Goal: Transaction & Acquisition: Obtain resource

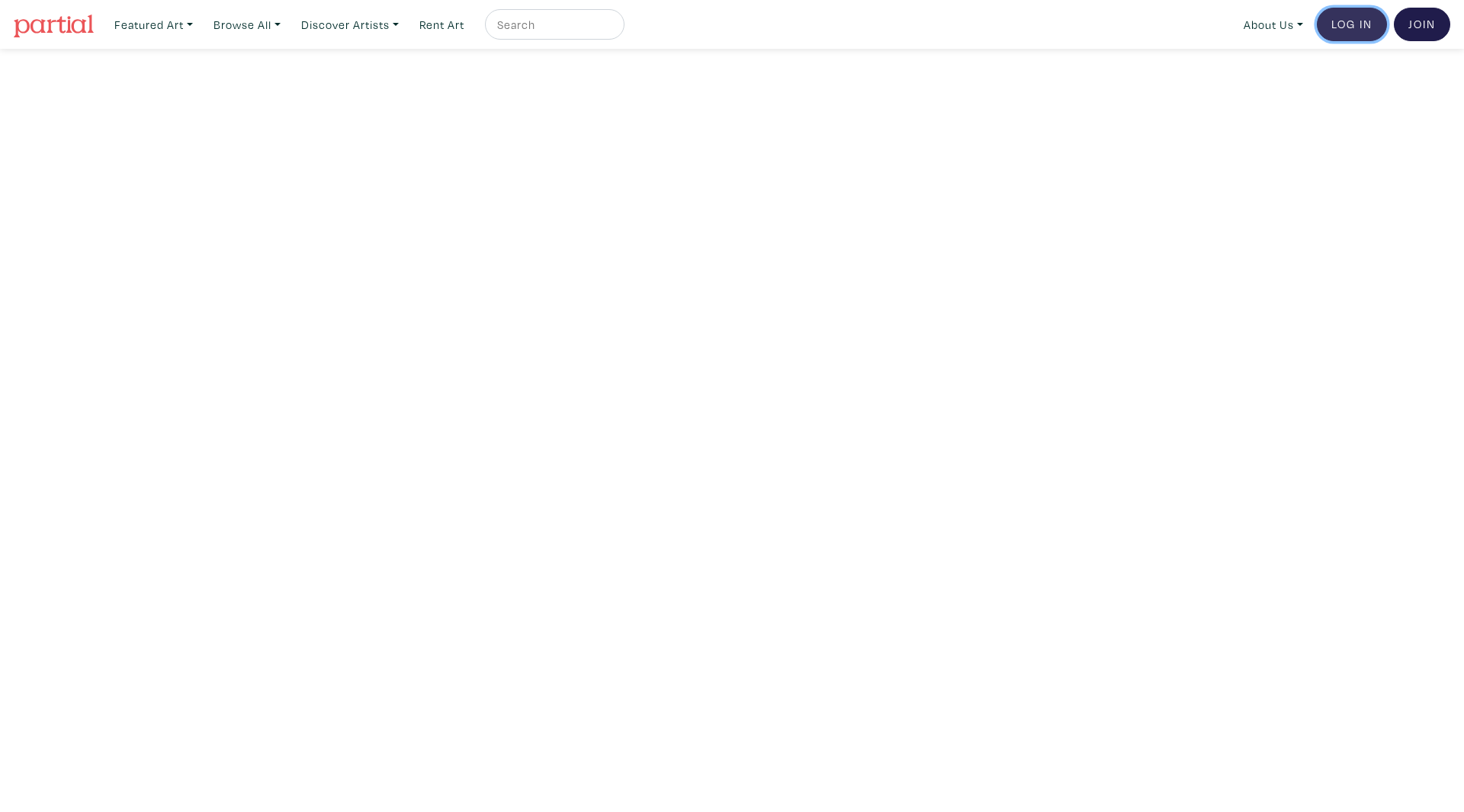
click at [1354, 20] on link "Log In" at bounding box center [1352, 25] width 70 height 34
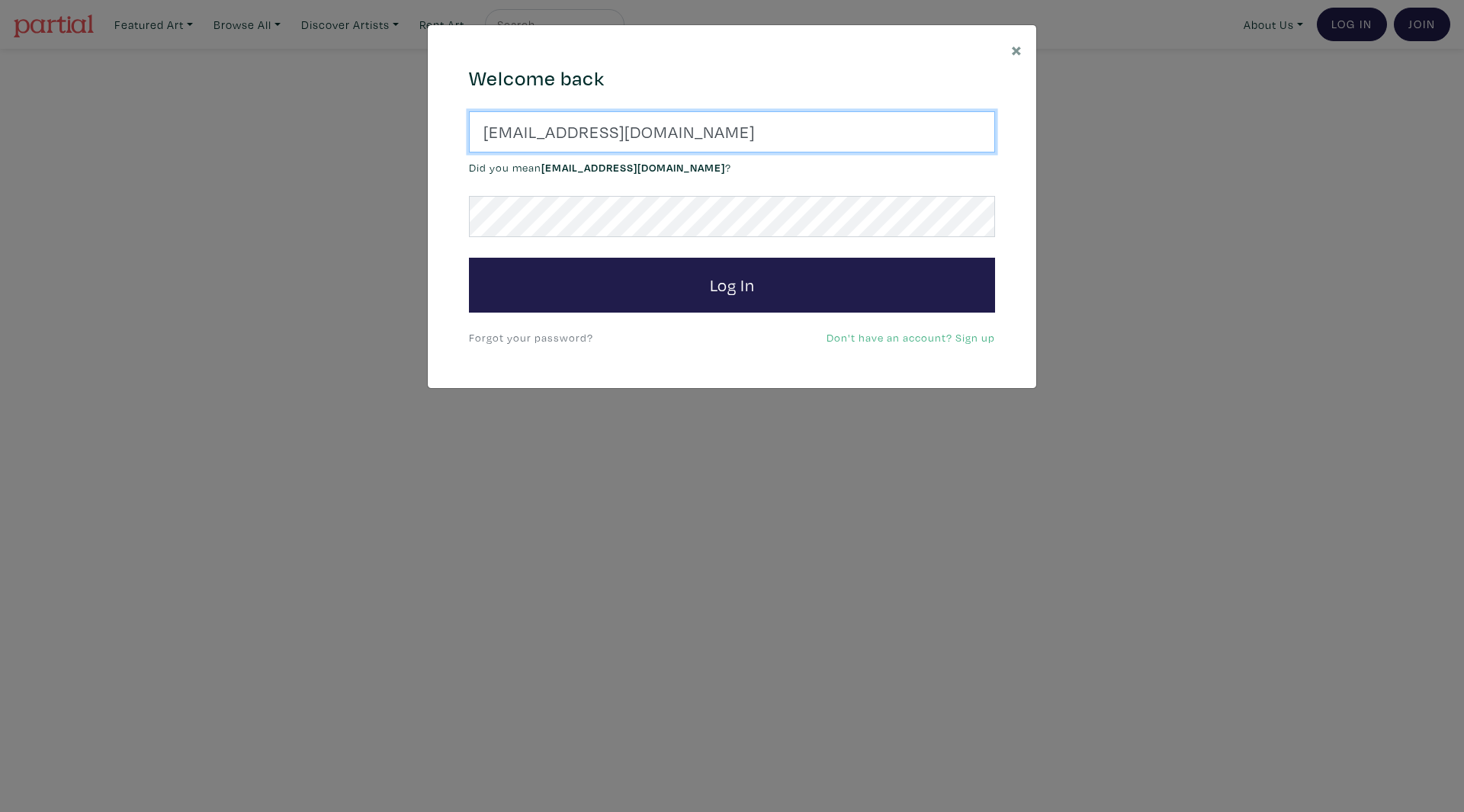
click at [778, 133] on input "artist@doe.com" at bounding box center [732, 133] width 526 height 42
paste input "ndrea@ahhome.ca"
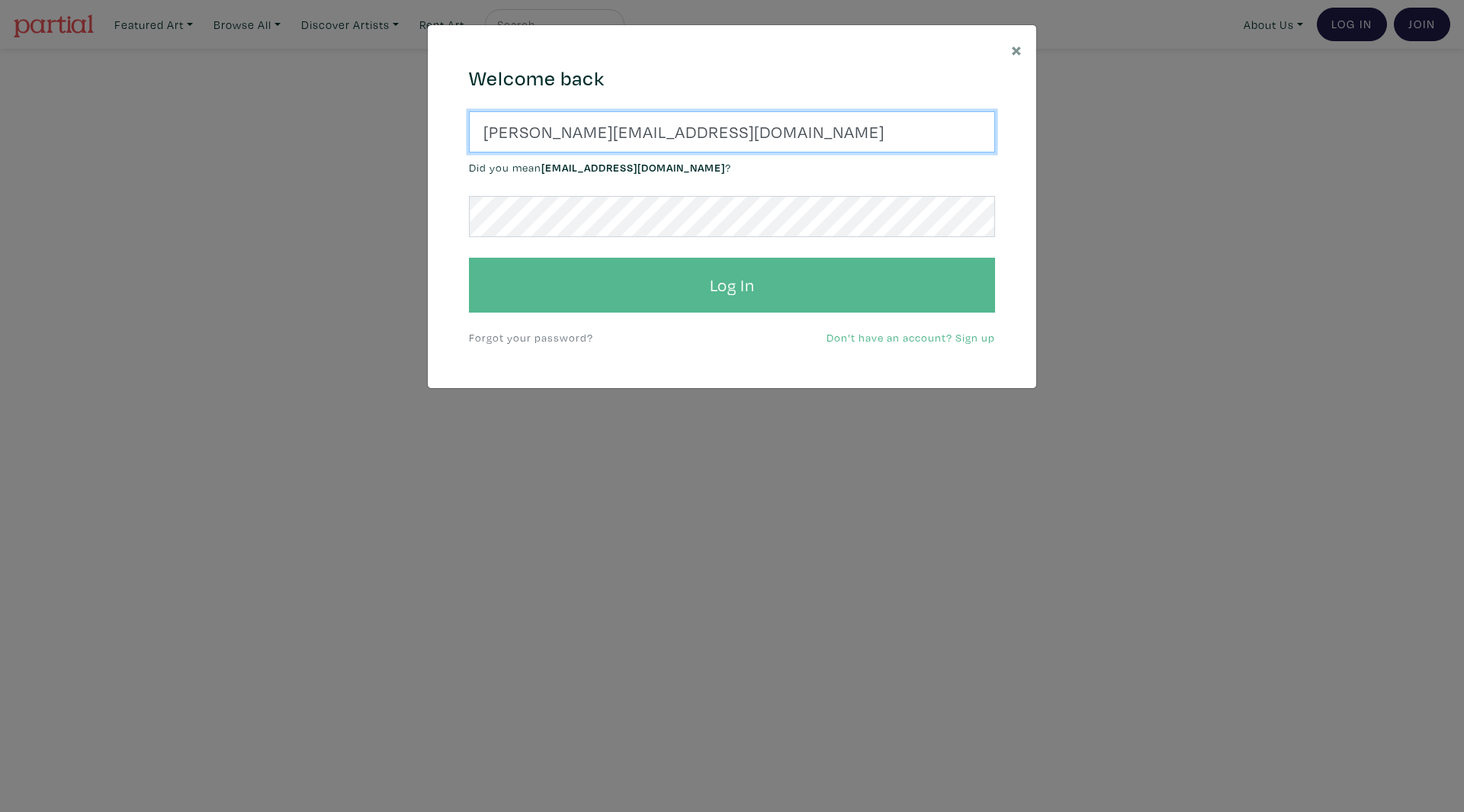
type input "andrea@ahhome.ca"
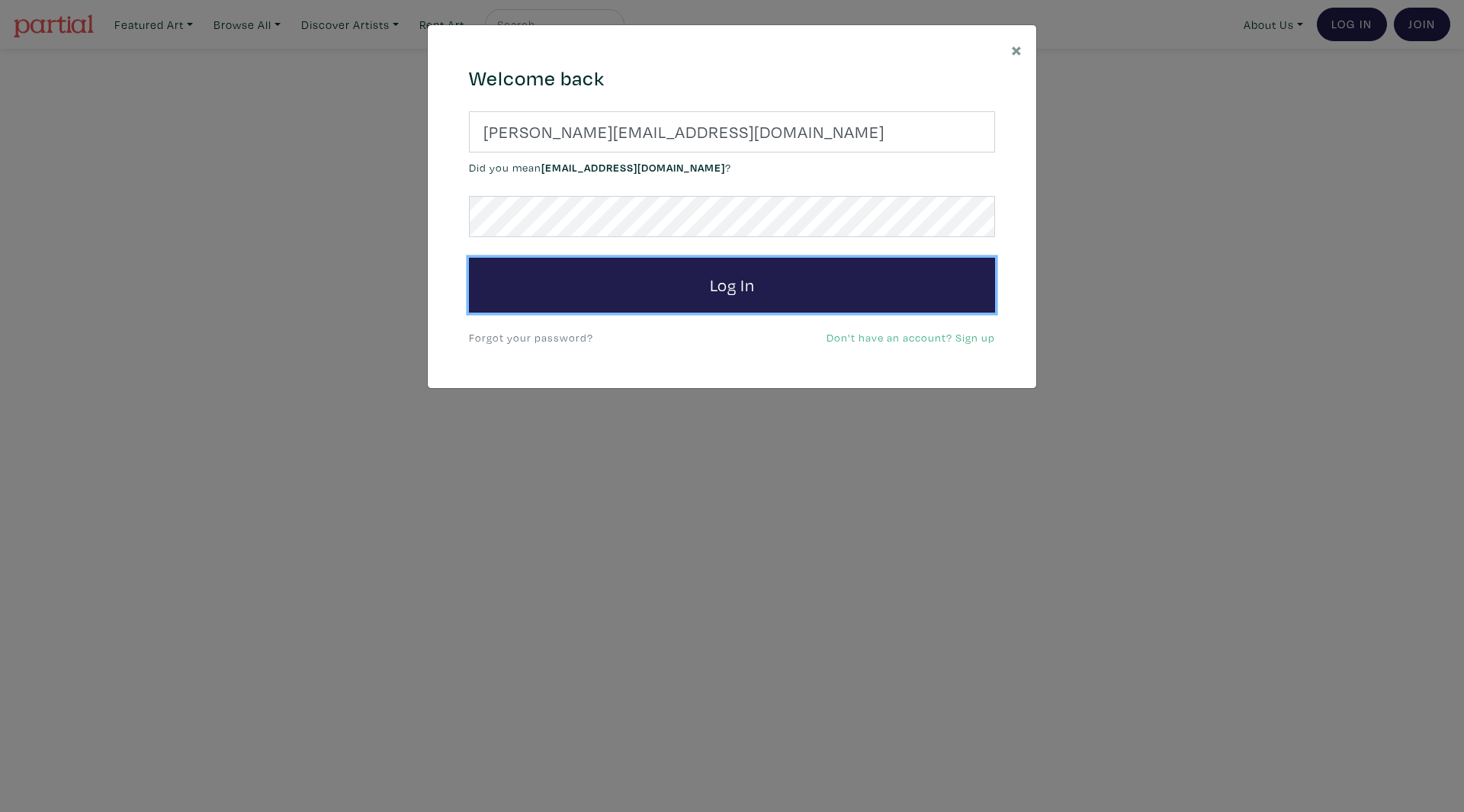
click at [484, 309] on div "Welcome back andrea@ahhome.ca Did you mean artist@aol.com ? Log In Forgot your …" at bounding box center [732, 207] width 549 height 281
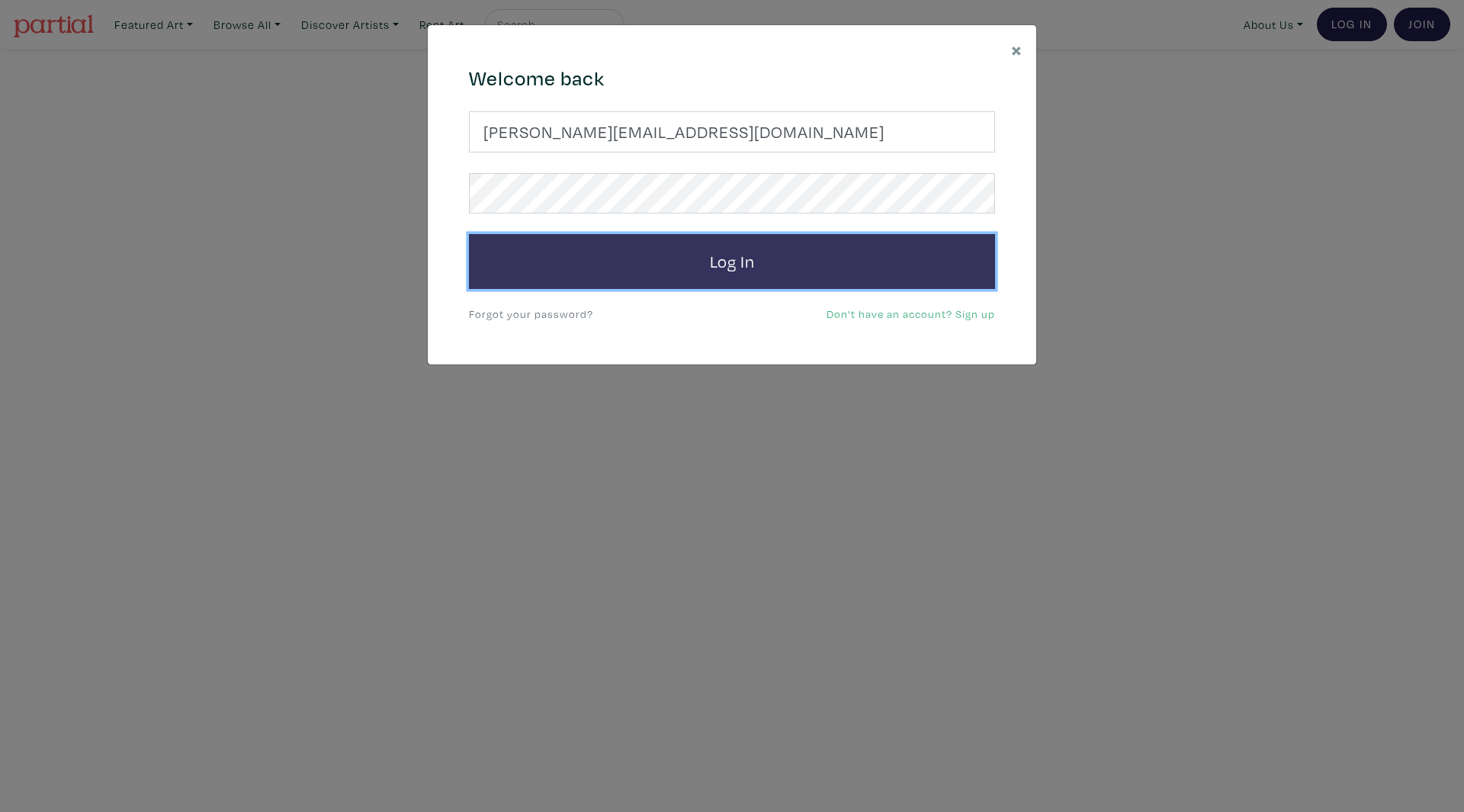
click at [524, 259] on button "Log In" at bounding box center [732, 262] width 526 height 55
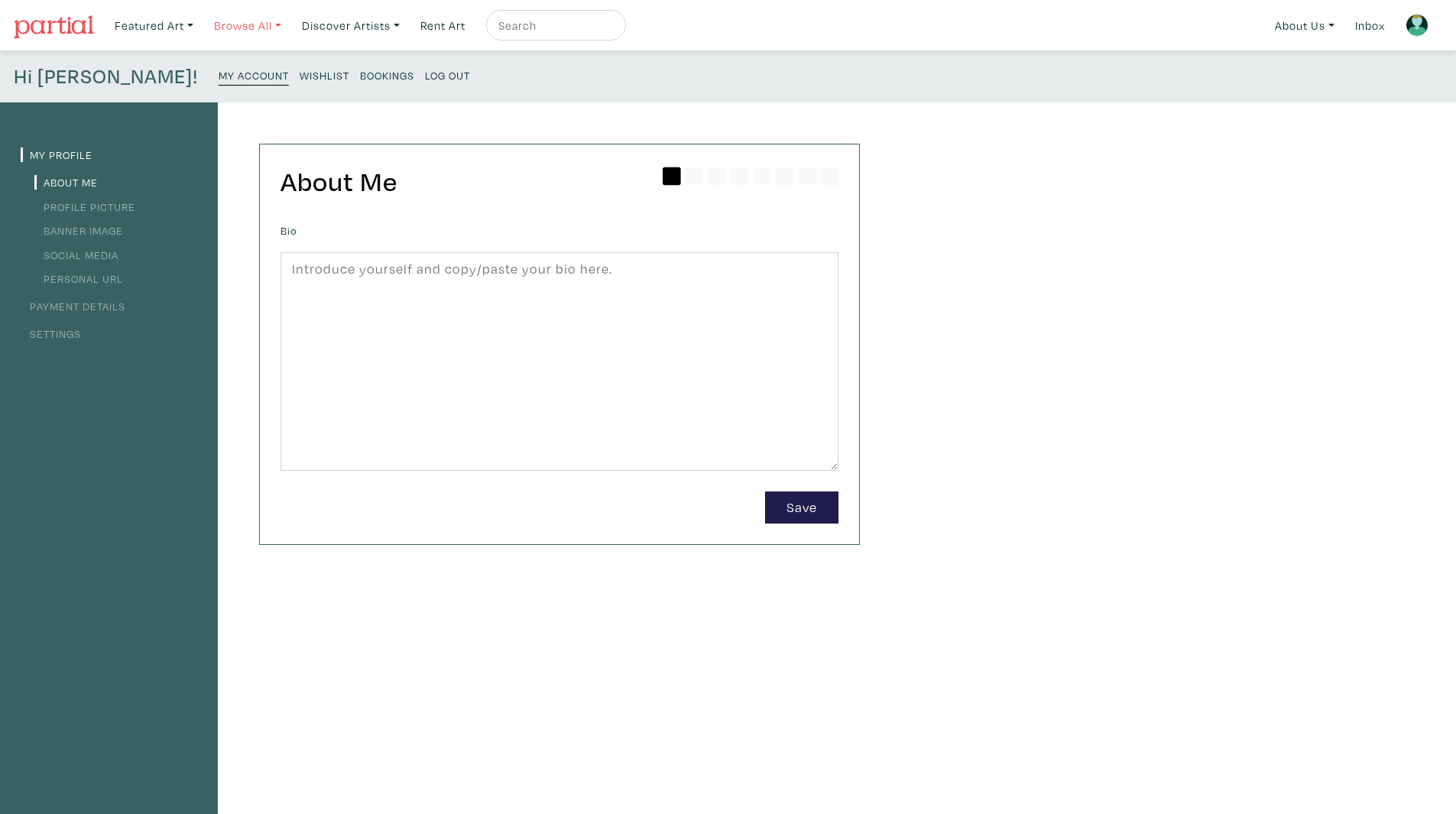
click at [268, 26] on link "Browse All" at bounding box center [248, 26] width 81 height 32
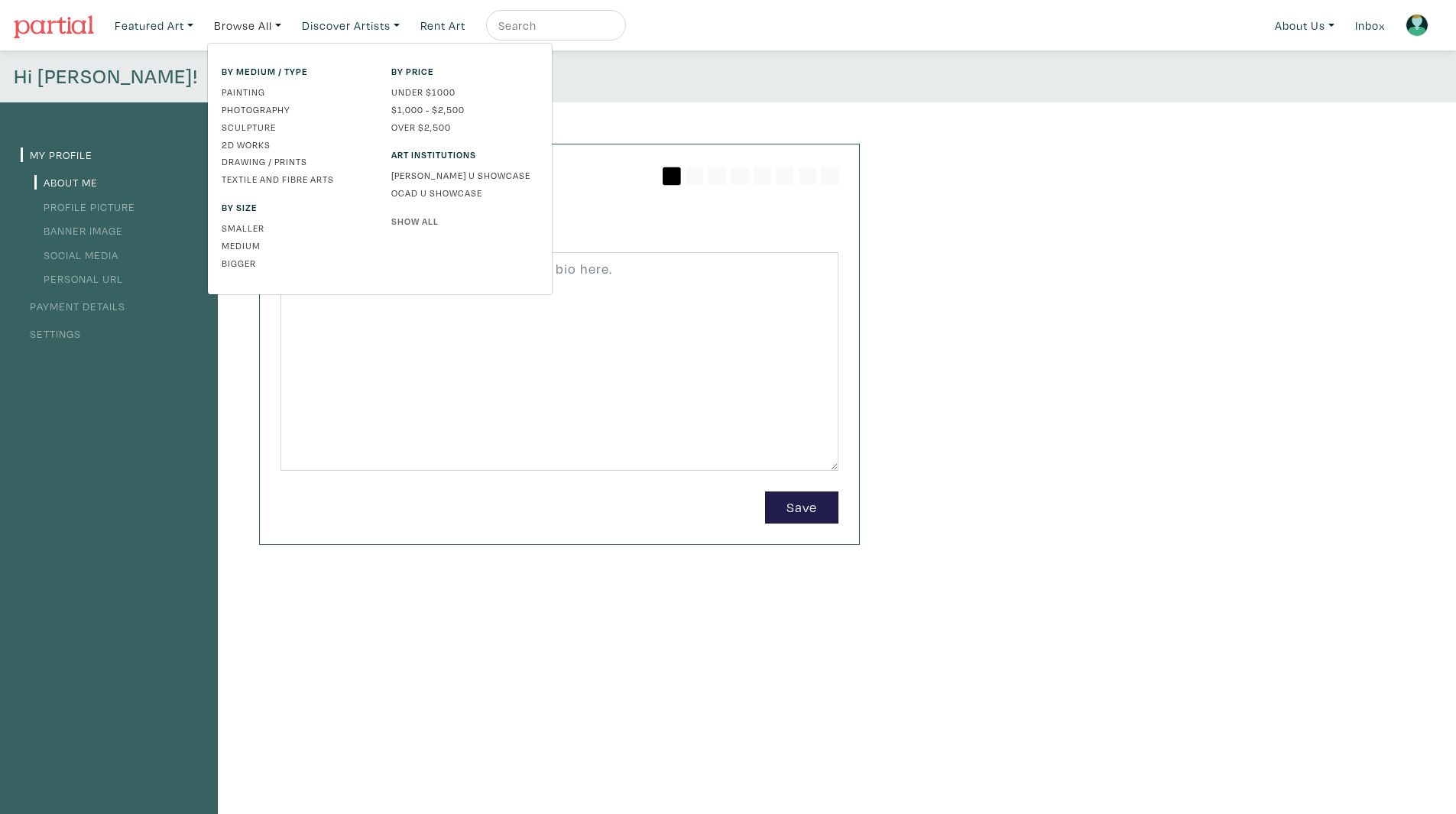
click at [435, 219] on link "Show All" at bounding box center [465, 221] width 147 height 14
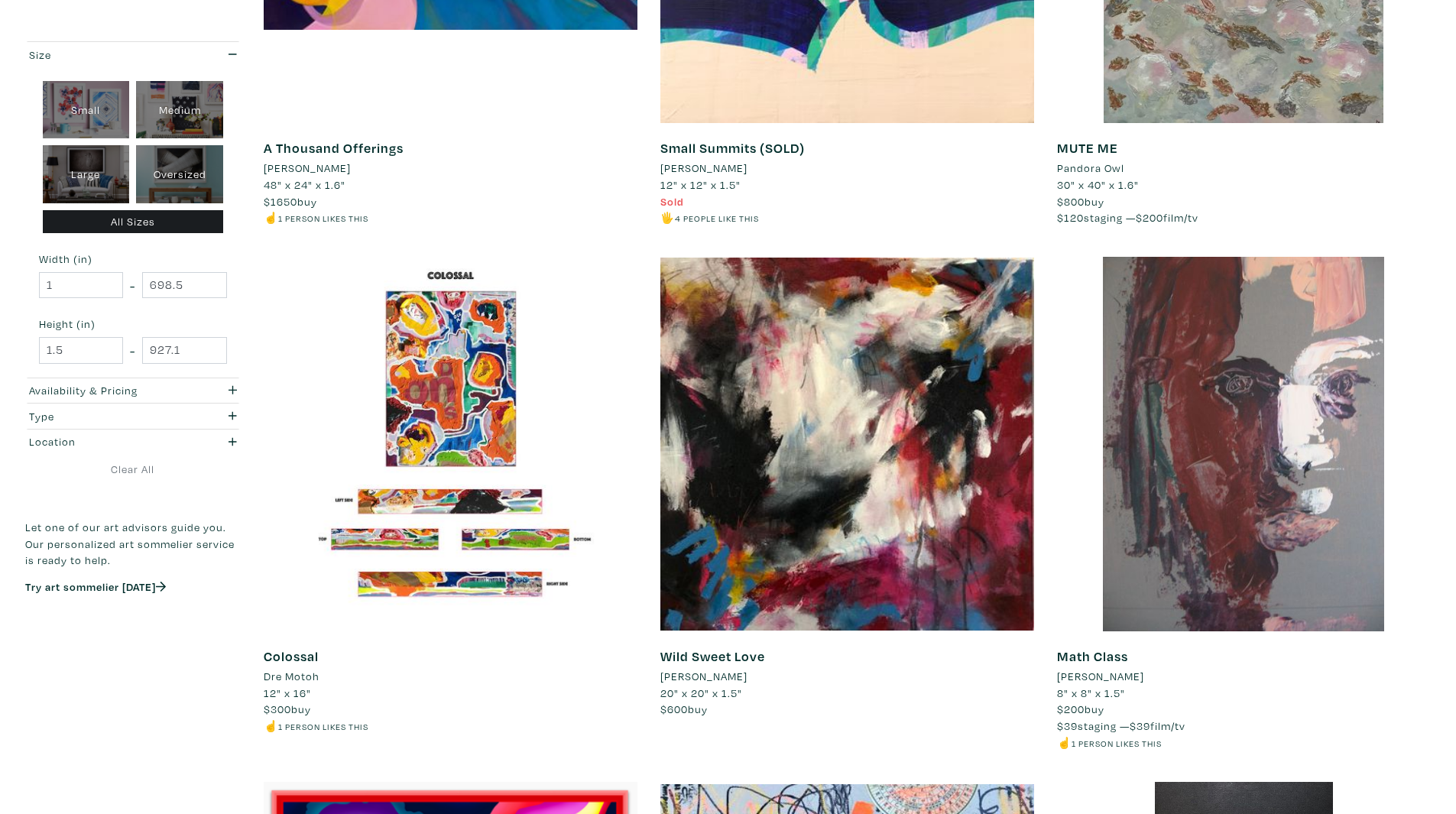
scroll to position [2064, 0]
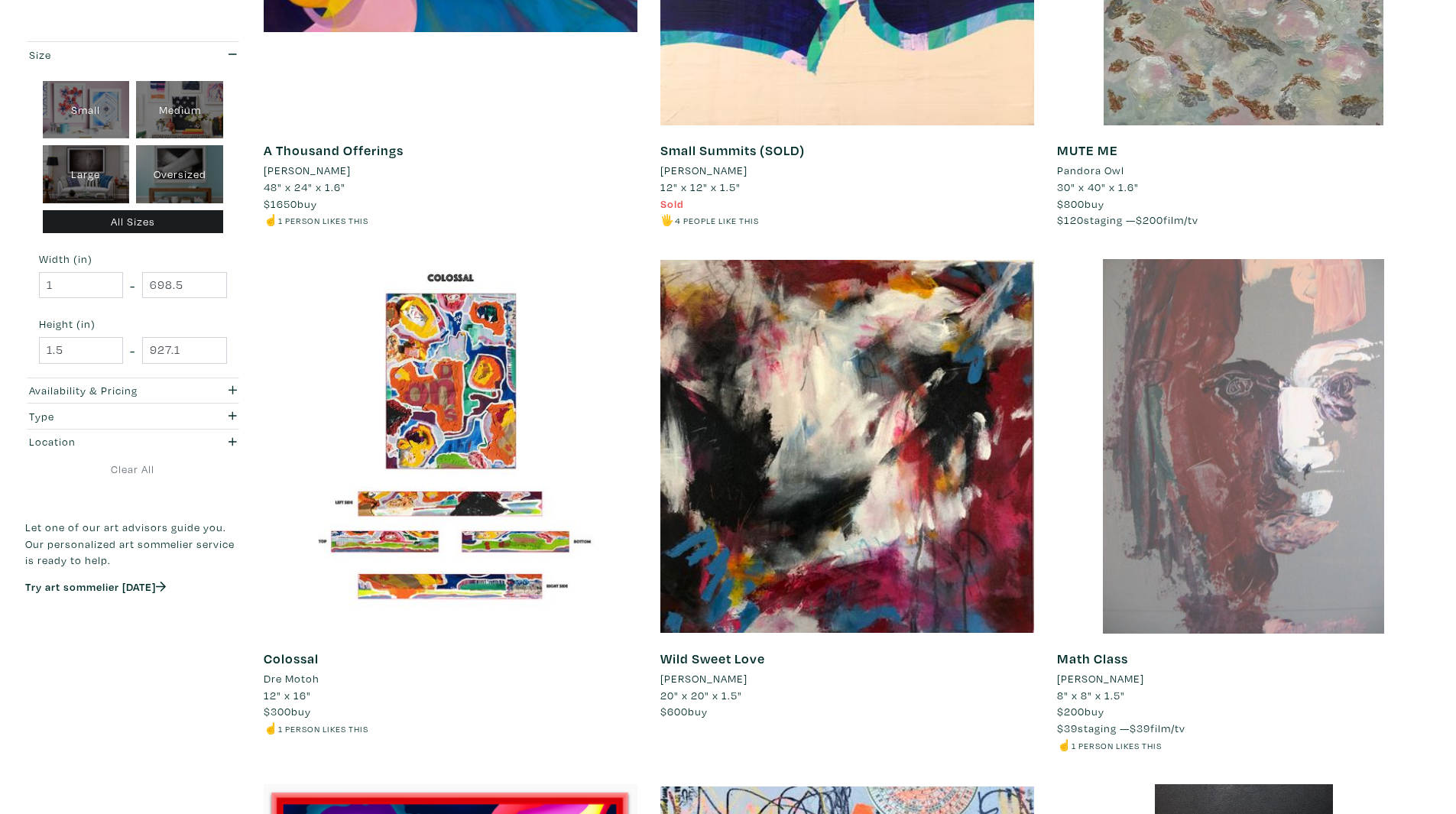
click at [1199, 439] on div at bounding box center [1243, 445] width 374 height 374
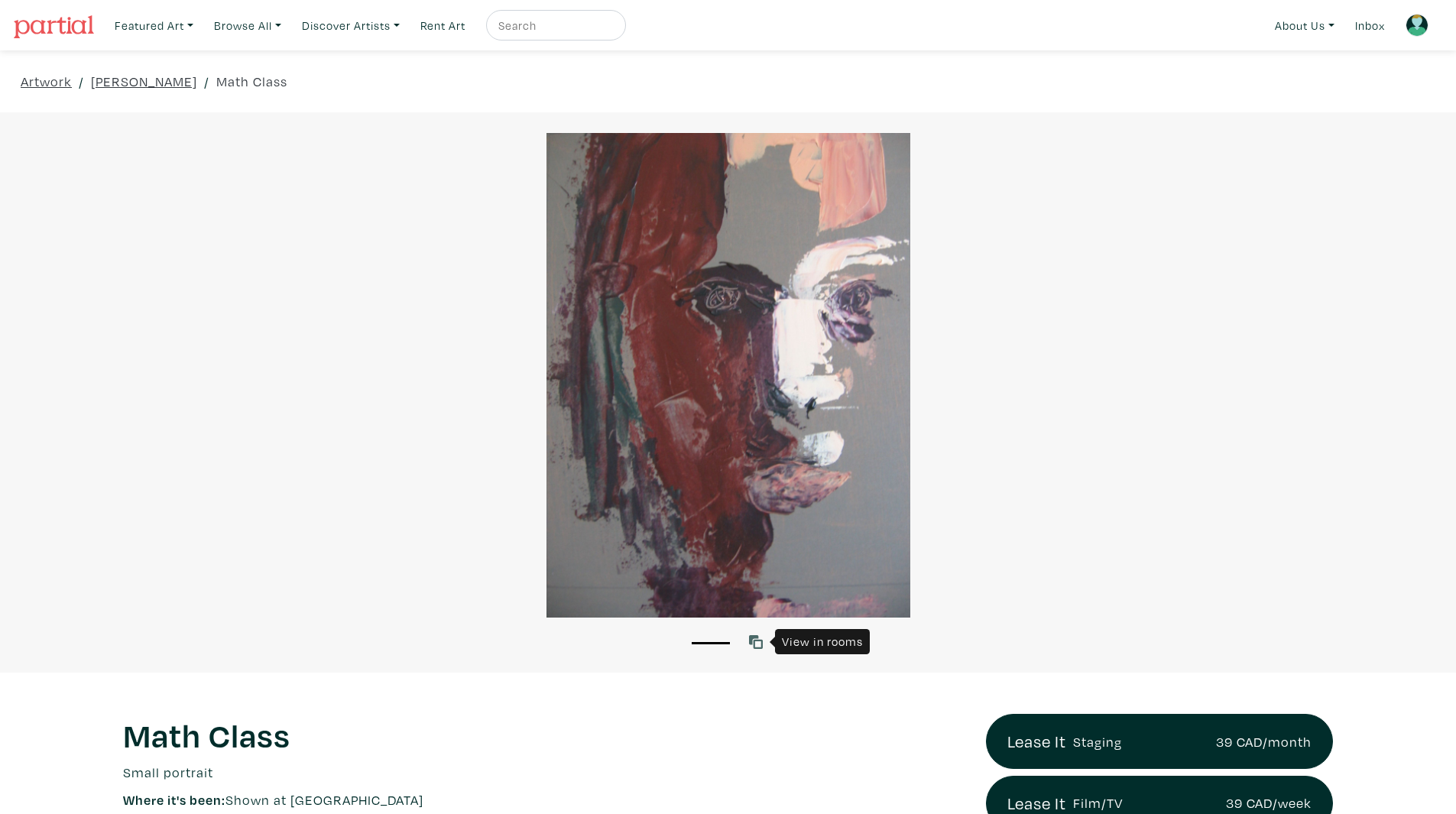
click at [766, 639] on link at bounding box center [759, 641] width 21 height 21
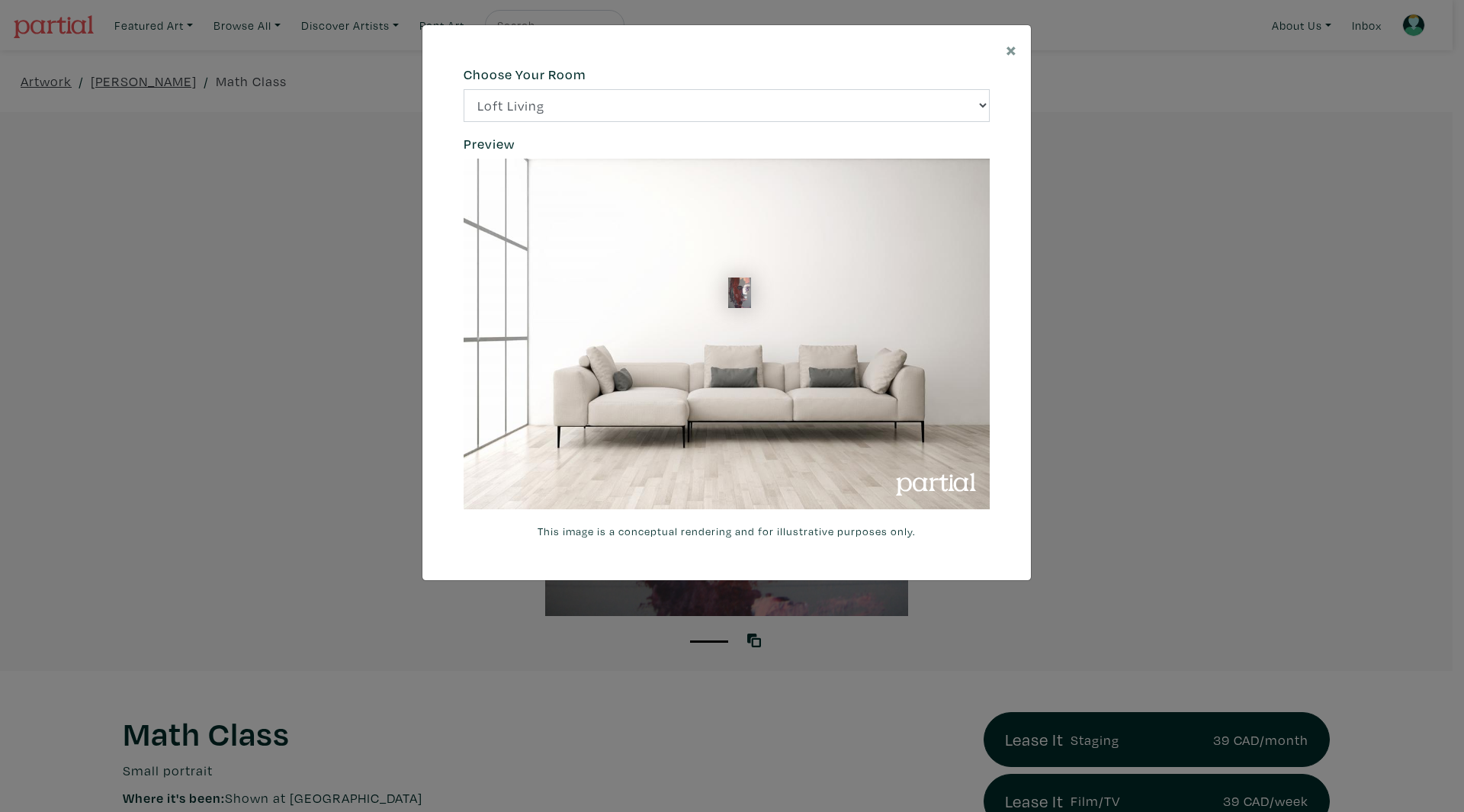
drag, startPoint x: 261, startPoint y: 76, endPoint x: 249, endPoint y: 65, distance: 16.3
click at [261, 76] on div "× 664c6a6d6e3476504e6b79362f4172494552756f69424f306573337867644a4961614a537a457…" at bounding box center [732, 406] width 1464 height 812
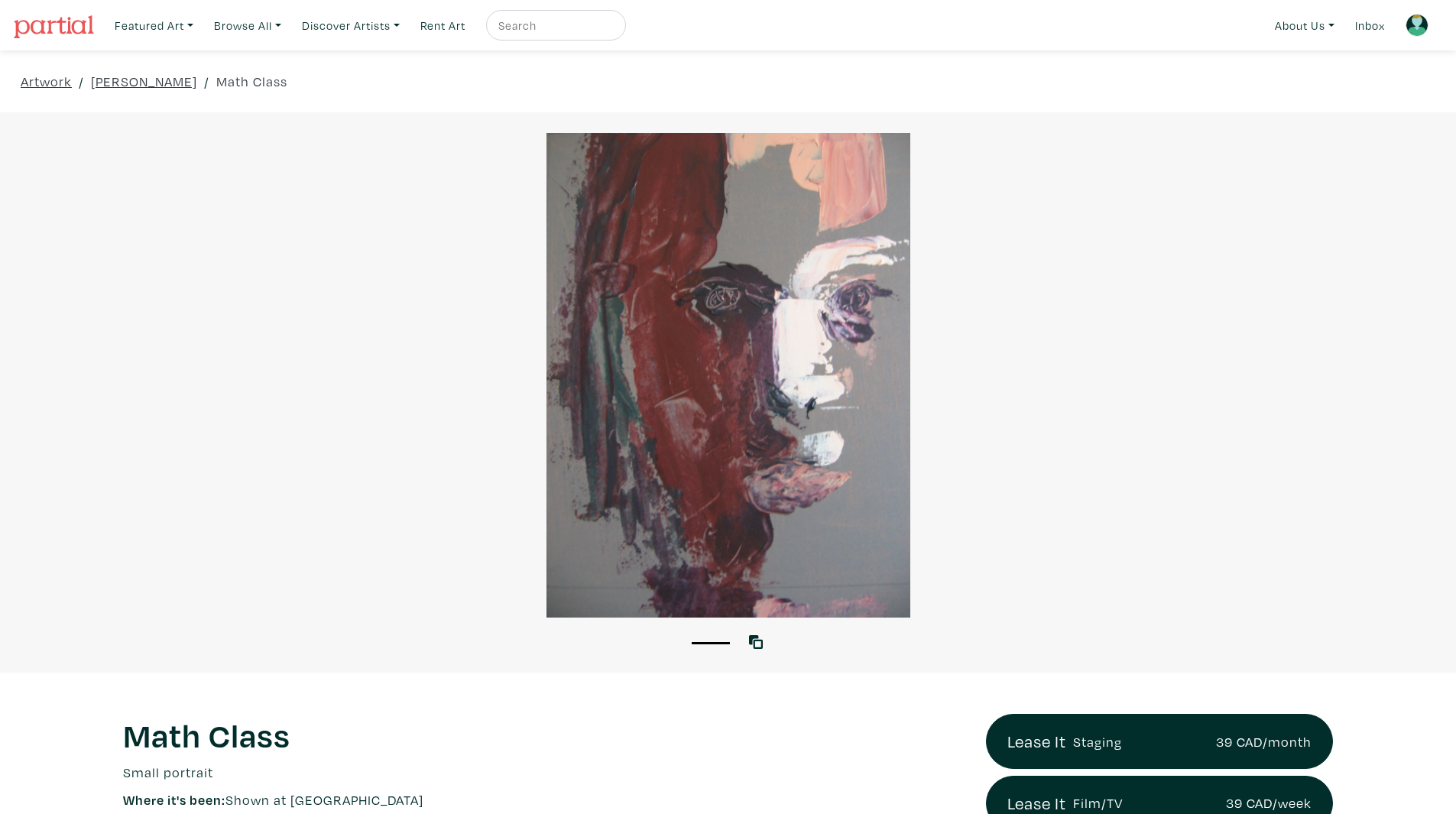
drag, startPoint x: 59, startPoint y: 24, endPoint x: 40, endPoint y: 24, distance: 19.0
click at [59, 24] on img at bounding box center [54, 26] width 80 height 23
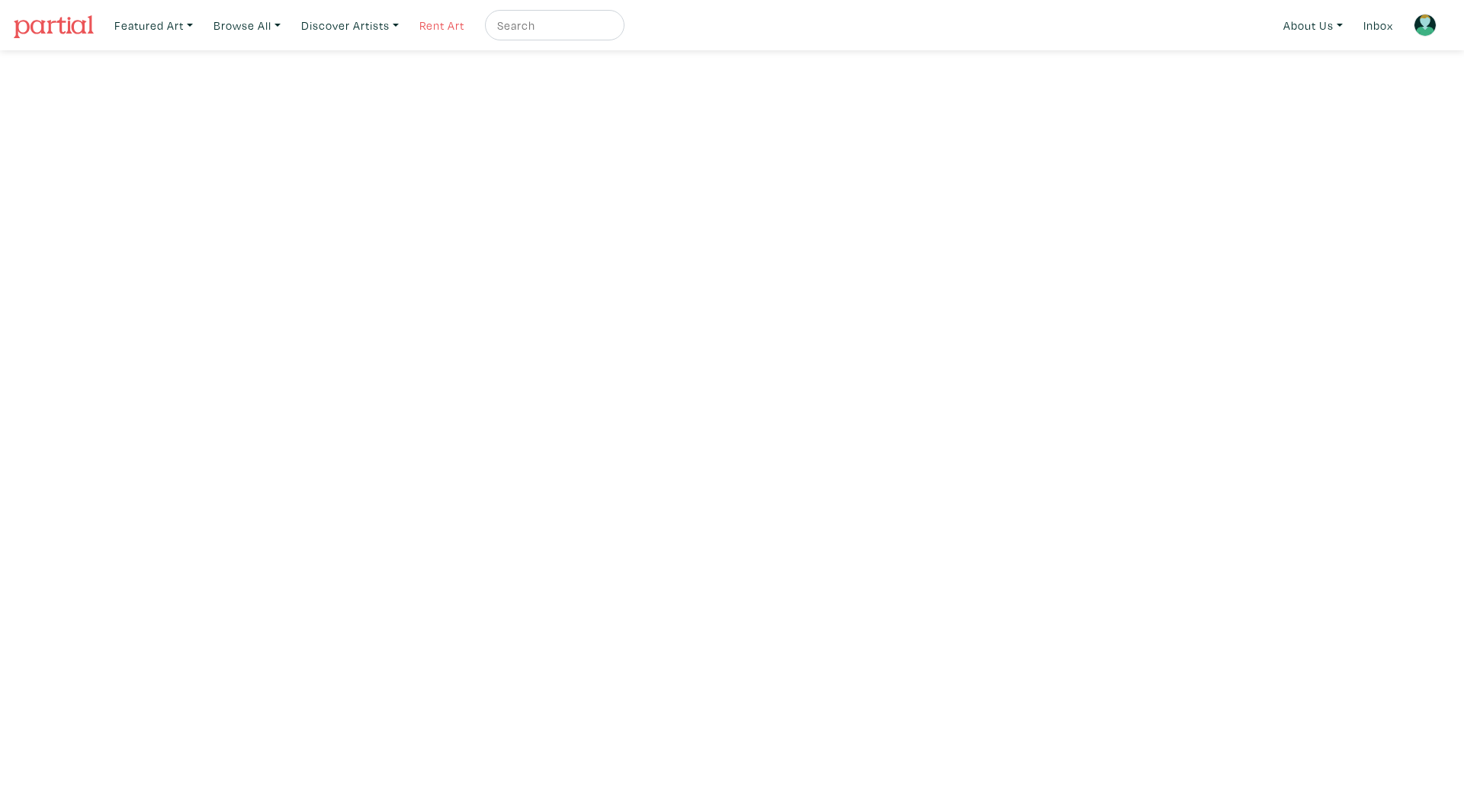
click at [441, 29] on link "Rent Art" at bounding box center [441, 26] width 58 height 32
